Goal: Ask a question

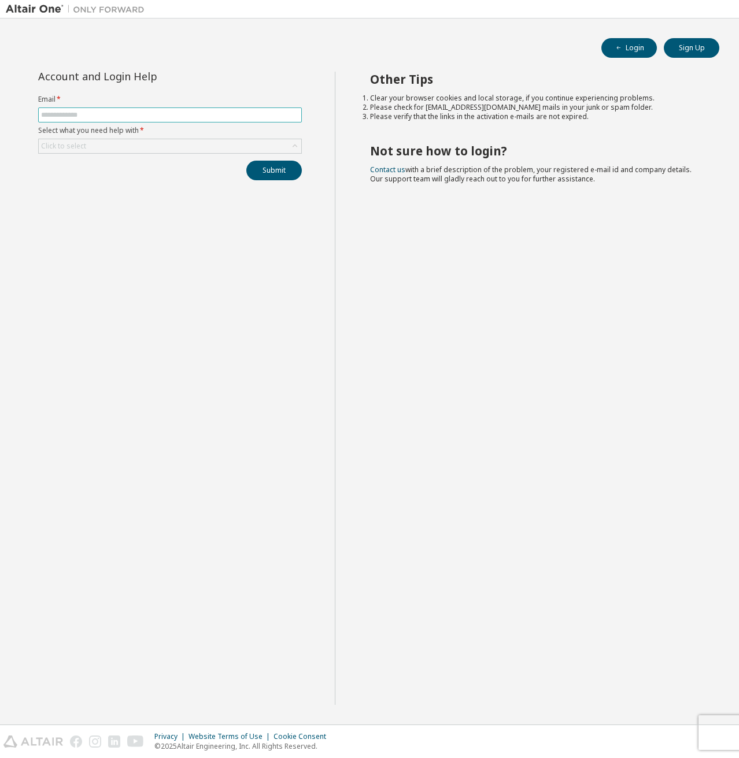
click at [144, 107] on span at bounding box center [170, 114] width 264 height 15
click at [154, 114] on input "text" at bounding box center [170, 114] width 258 height 9
type input "**********"
click at [117, 146] on div "Click to select" at bounding box center [170, 146] width 262 height 14
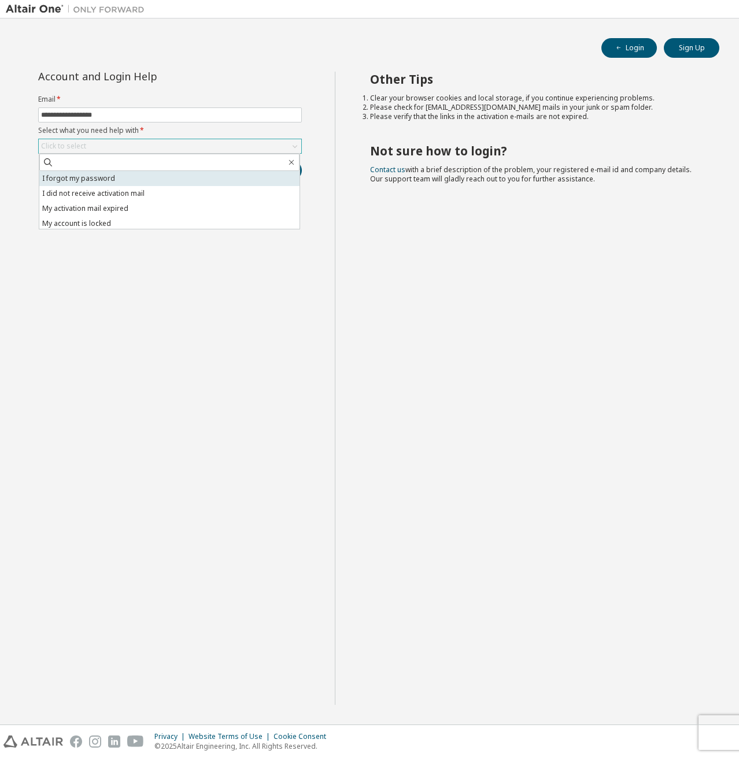
click at [105, 181] on li "I forgot my password" at bounding box center [169, 178] width 260 height 15
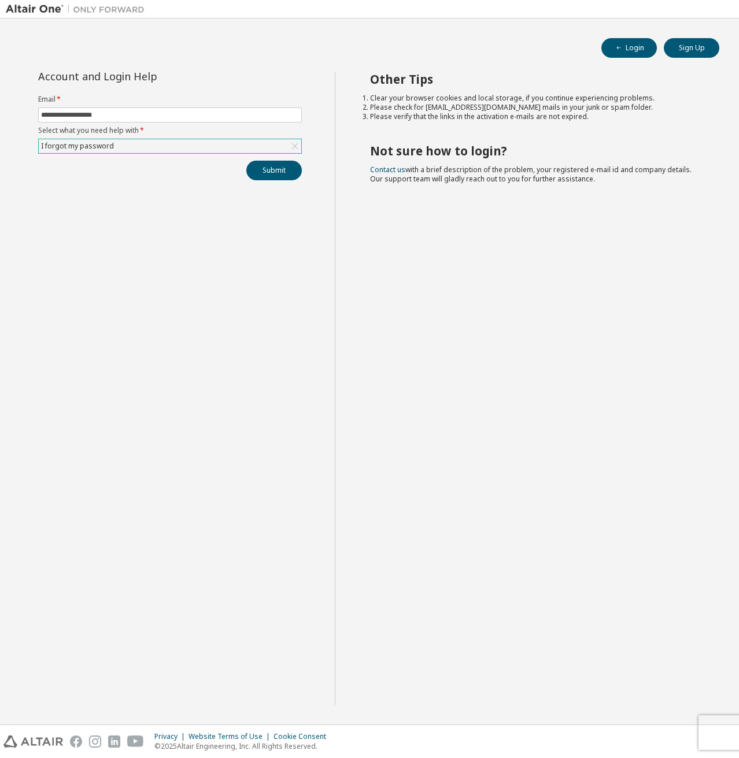
click at [270, 180] on div "**********" at bounding box center [170, 388] width 329 height 633
click at [275, 173] on button "Submit" at bounding box center [273, 171] width 55 height 20
click at [263, 177] on button "Submit" at bounding box center [273, 171] width 55 height 20
click at [274, 172] on button "Submit" at bounding box center [273, 171] width 55 height 20
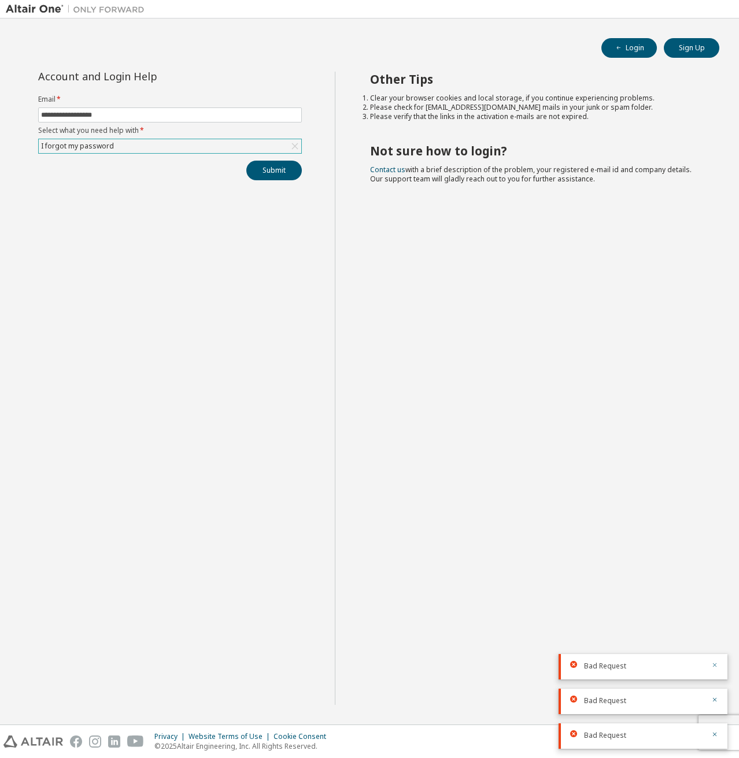
click at [713, 666] on icon "button" at bounding box center [715, 665] width 4 height 4
click at [715, 700] on icon "button" at bounding box center [714, 699] width 7 height 7
click at [716, 733] on icon "button" at bounding box center [715, 735] width 4 height 4
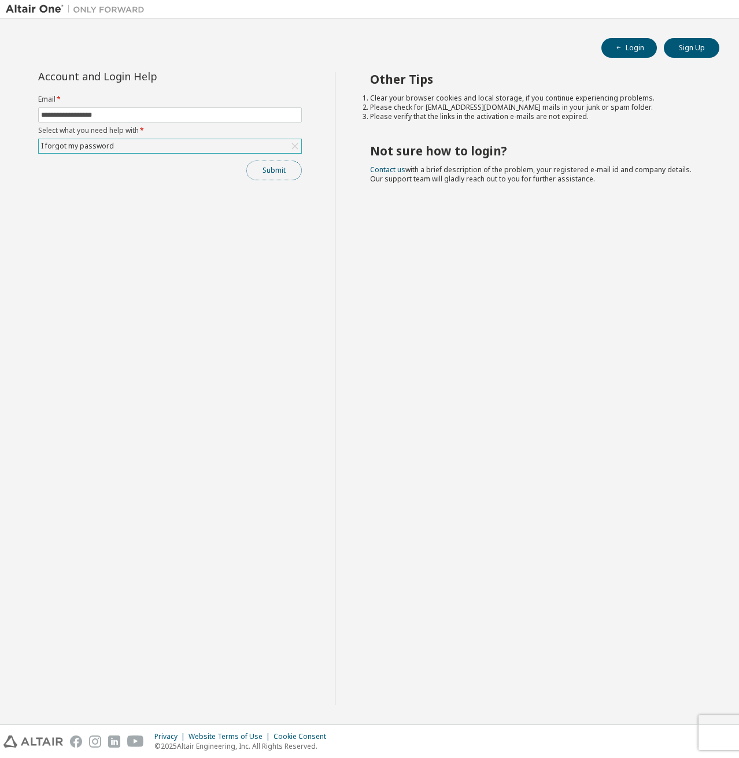
click at [262, 173] on button "Submit" at bounding box center [273, 171] width 55 height 20
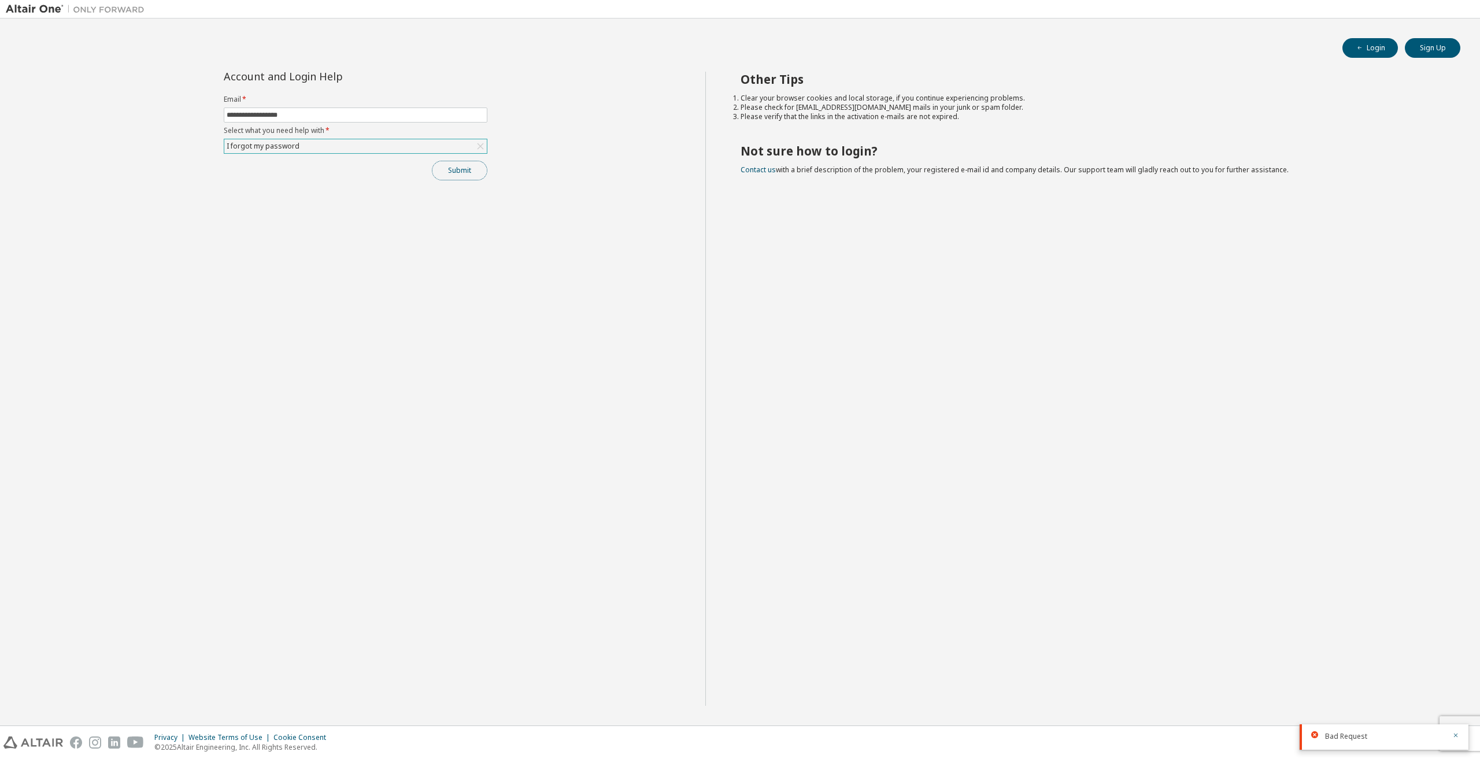
click at [459, 175] on button "Submit" at bounding box center [459, 171] width 55 height 20
click at [738, 699] on icon "button" at bounding box center [1455, 700] width 7 height 7
click at [738, 734] on icon "button" at bounding box center [1455, 735] width 4 height 4
drag, startPoint x: 376, startPoint y: 181, endPoint x: 450, endPoint y: 159, distance: 76.6
click at [377, 181] on div "**********" at bounding box center [355, 389] width 699 height 634
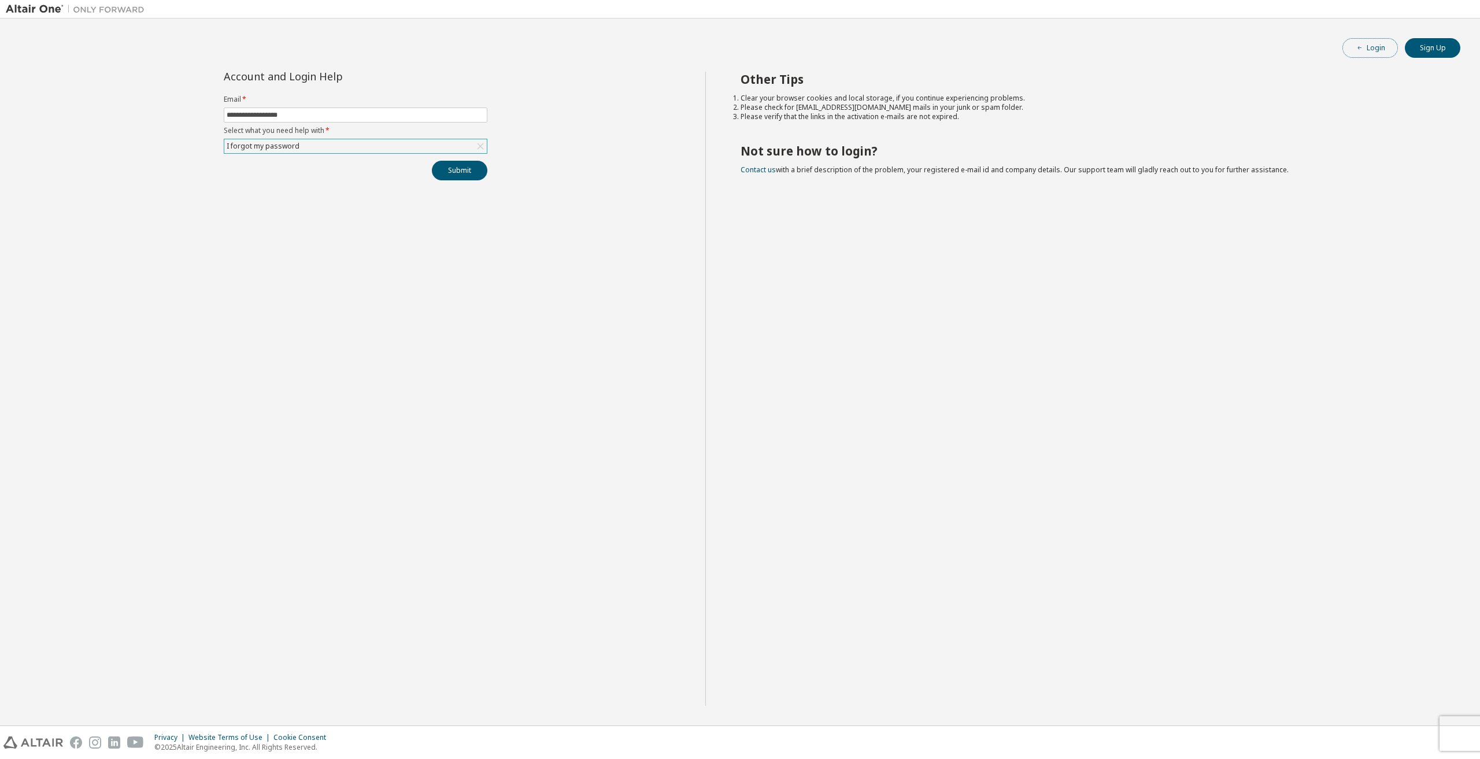
click at [738, 55] on button "Login" at bounding box center [1369, 48] width 55 height 20
click at [267, 123] on form "Email * Select what you need help with * Click to select" at bounding box center [356, 124] width 264 height 59
click at [279, 116] on input "text" at bounding box center [356, 114] width 258 height 9
type input "**********"
click at [296, 143] on div "Click to select" at bounding box center [355, 146] width 262 height 14
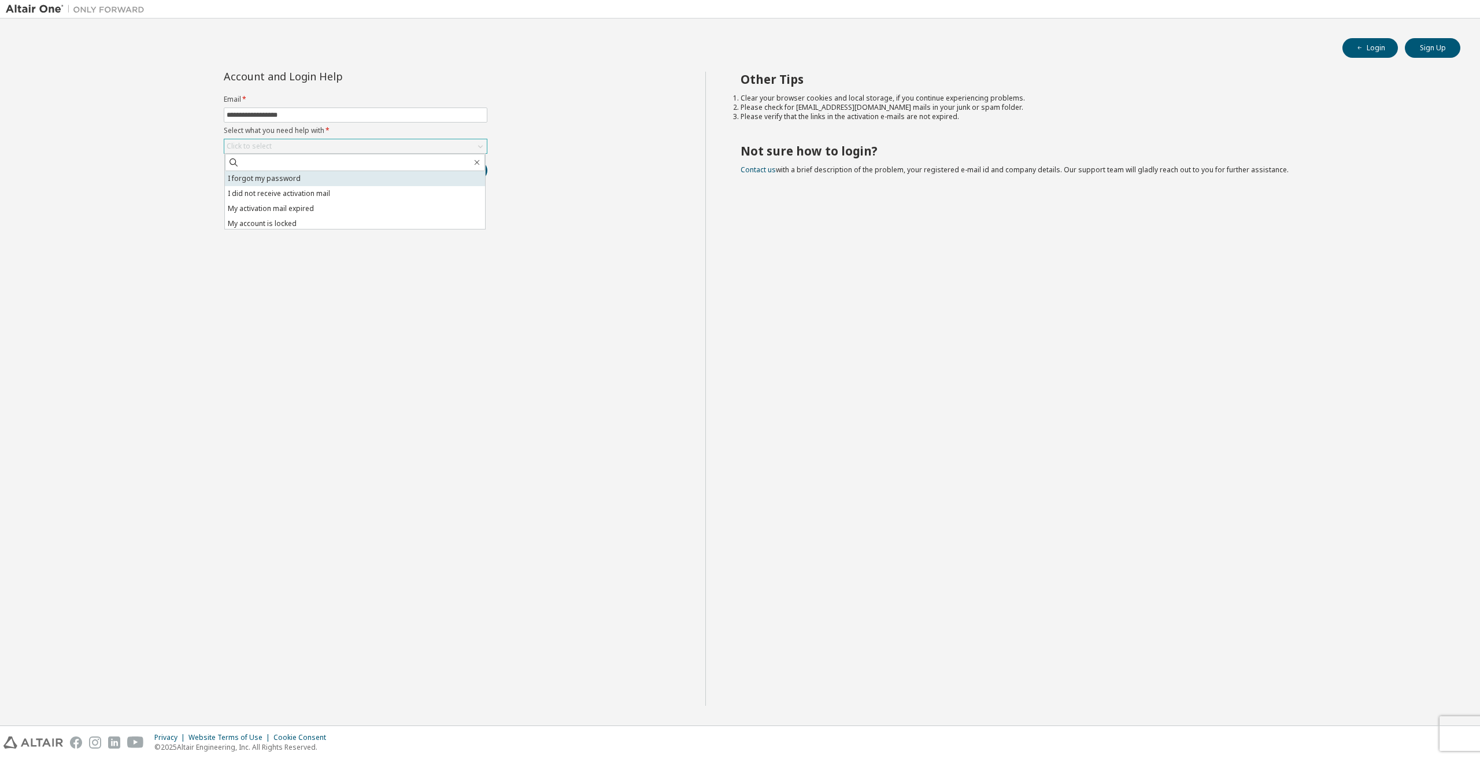
click at [322, 180] on li "I forgot my password" at bounding box center [355, 178] width 260 height 15
click at [450, 173] on button "Submit" at bounding box center [459, 171] width 55 height 20
click at [467, 176] on button "Submit" at bounding box center [459, 171] width 55 height 20
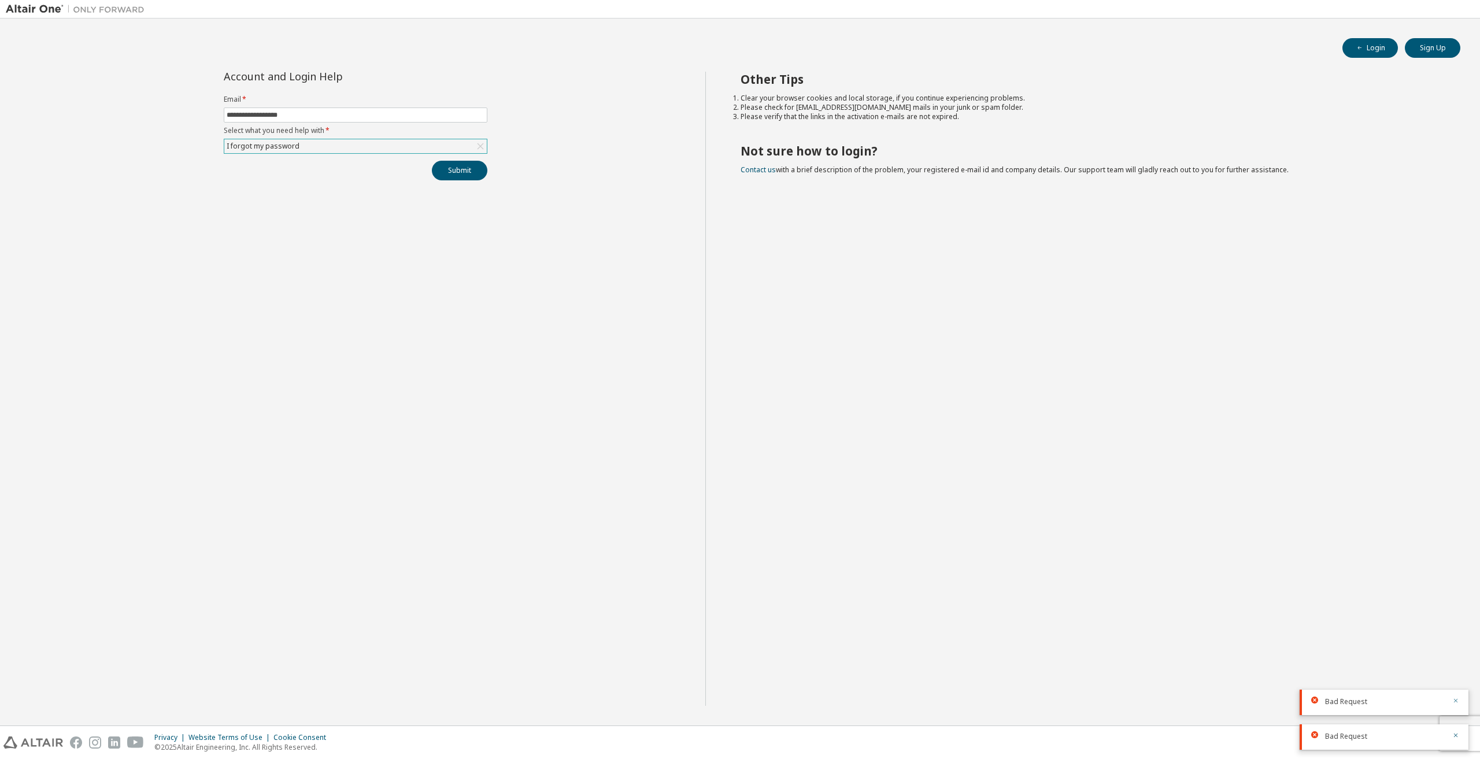
click at [1456, 700] on icon "button" at bounding box center [1455, 700] width 7 height 7
click at [1455, 735] on icon "button" at bounding box center [1455, 735] width 7 height 7
drag, startPoint x: 870, startPoint y: 103, endPoint x: 935, endPoint y: 103, distance: 64.7
click at [935, 103] on li "Please check for [EMAIL_ADDRESS][DOMAIN_NAME] mails in your junk or spam folder." at bounding box center [1089, 107] width 699 height 9
click at [936, 103] on li "Please check for [EMAIL_ADDRESS][DOMAIN_NAME] mails in your junk or spam folder." at bounding box center [1089, 107] width 699 height 9
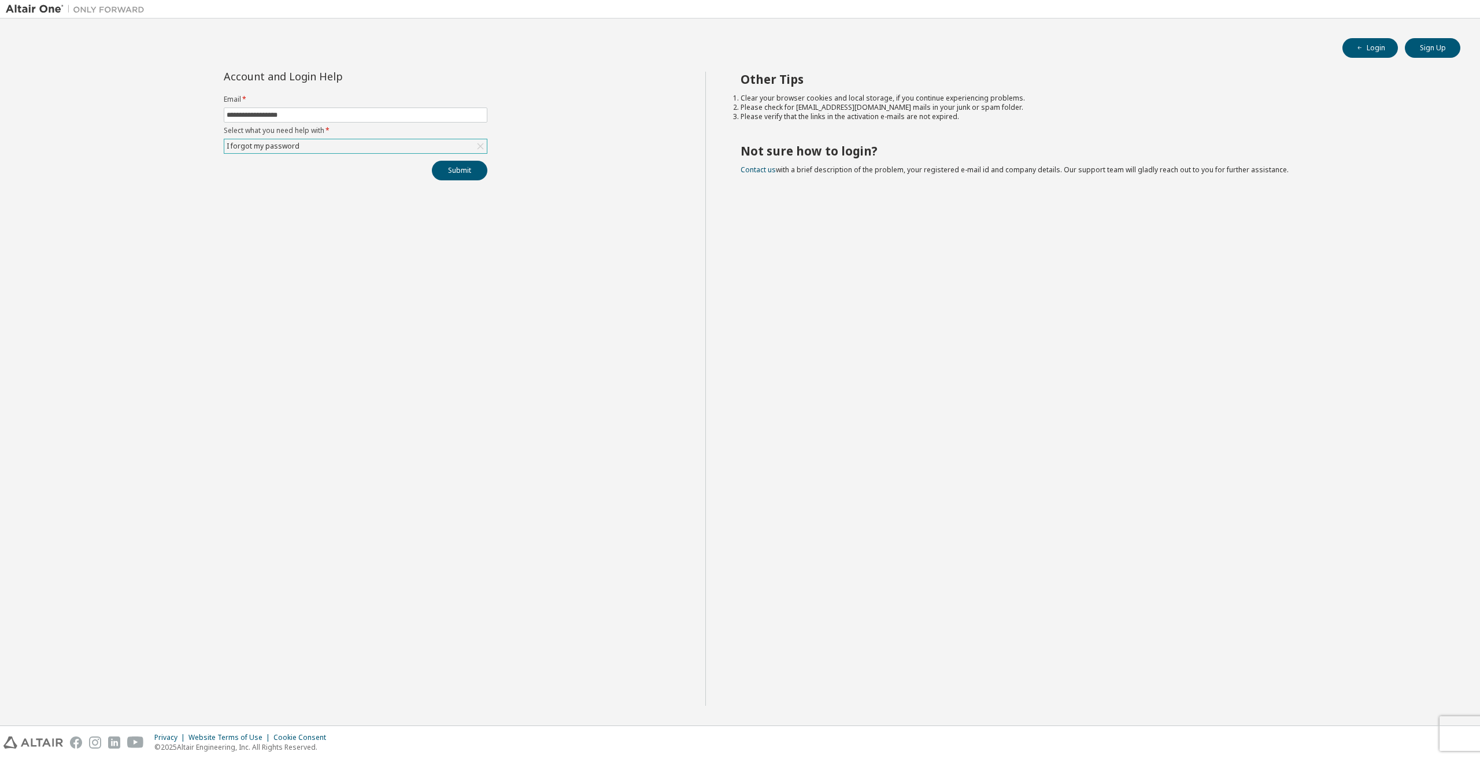
click at [314, 144] on div "I forgot my password" at bounding box center [355, 146] width 262 height 14
click at [339, 198] on li "I did not receive activation mail" at bounding box center [355, 193] width 260 height 15
click at [450, 172] on button "Submit" at bounding box center [459, 171] width 55 height 20
click at [1456, 733] on icon "button" at bounding box center [1455, 735] width 7 height 7
